Goal: Check status

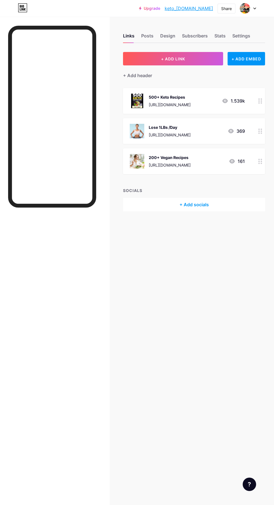
click at [222, 42] on div "Stats" at bounding box center [219, 37] width 11 height 10
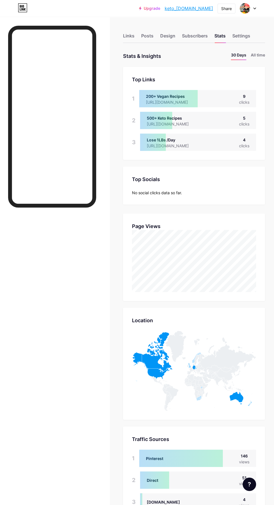
scroll to position [505, 274]
click at [195, 39] on div "Subscribers" at bounding box center [195, 37] width 26 height 10
